Goal: Navigation & Orientation: Find specific page/section

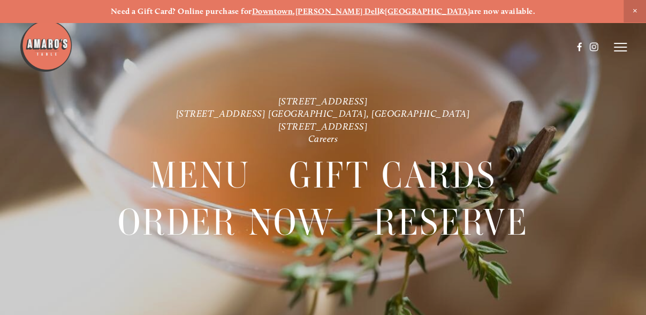
click at [354, 12] on strong "[PERSON_NAME] Dell" at bounding box center [337, 11] width 84 height 10
click at [619, 45] on icon at bounding box center [620, 47] width 13 height 10
click at [432, 49] on span "Menu" at bounding box center [438, 46] width 20 height 9
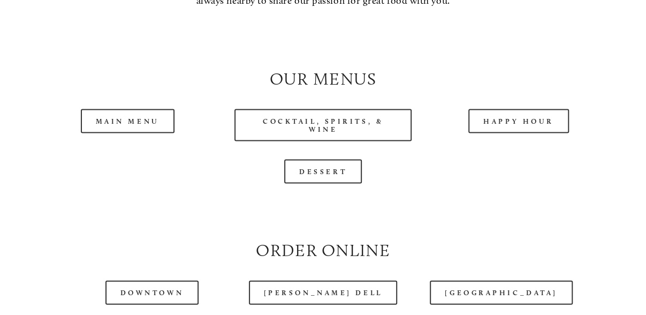
scroll to position [944, 0]
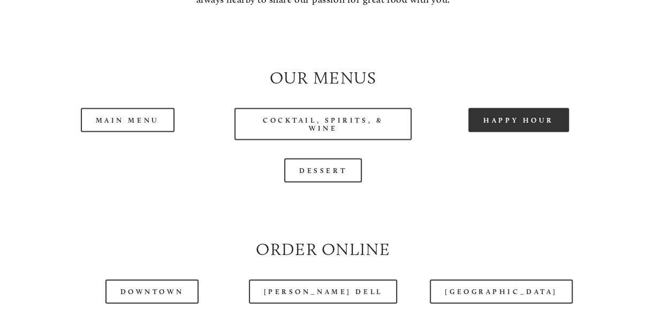
click at [509, 132] on link "Happy Hour" at bounding box center [518, 120] width 101 height 24
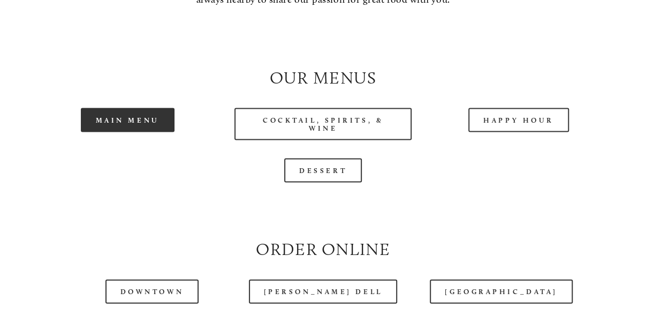
click at [157, 132] on link "Main Menu" at bounding box center [128, 120] width 94 height 24
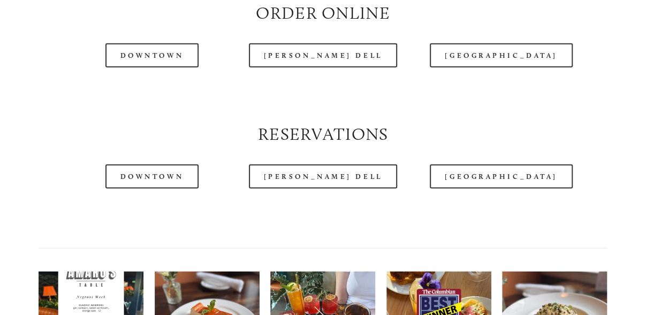
scroll to position [1181, 0]
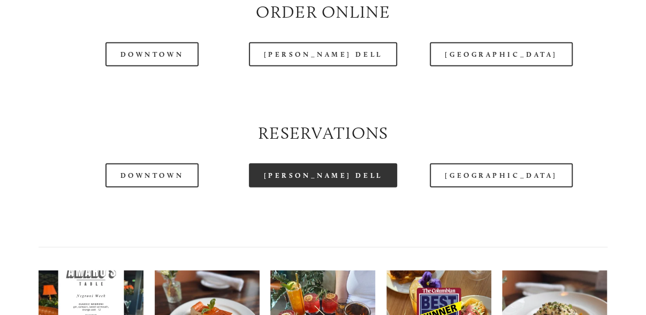
click at [326, 187] on link "[PERSON_NAME] Dell" at bounding box center [323, 175] width 149 height 24
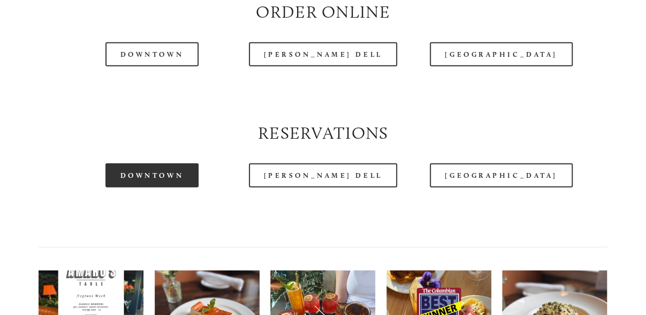
click at [128, 187] on link "Downtown" at bounding box center [151, 175] width 93 height 24
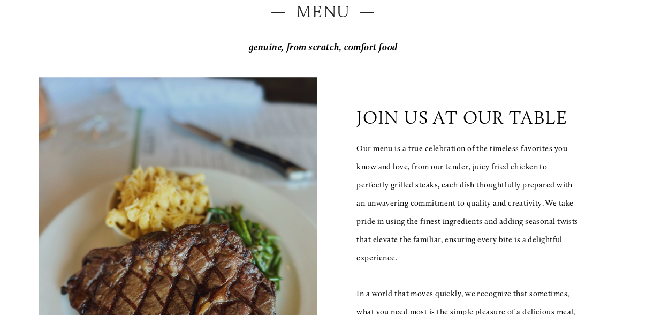
scroll to position [149, 0]
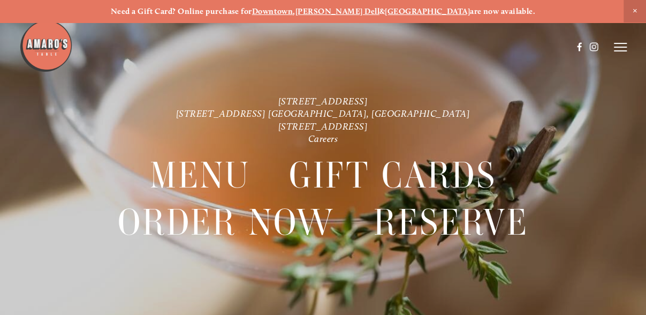
click at [614, 45] on icon at bounding box center [620, 47] width 13 height 10
click at [525, 49] on span "Gallery" at bounding box center [528, 46] width 25 height 9
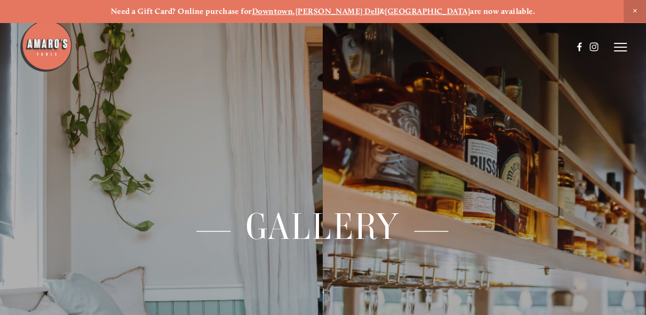
click at [620, 44] on icon at bounding box center [620, 47] width 13 height 10
click at [437, 44] on span "Menu" at bounding box center [438, 46] width 20 height 9
